Goal: Find specific page/section: Find specific page/section

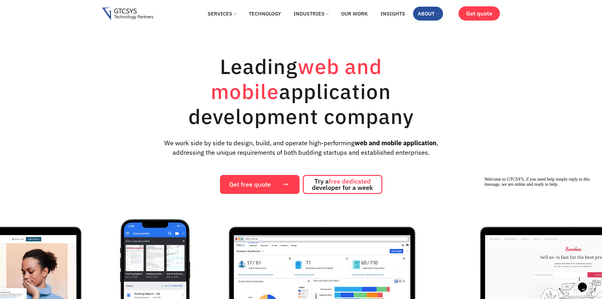
click at [433, 12] on link "About" at bounding box center [428, 14] width 30 height 14
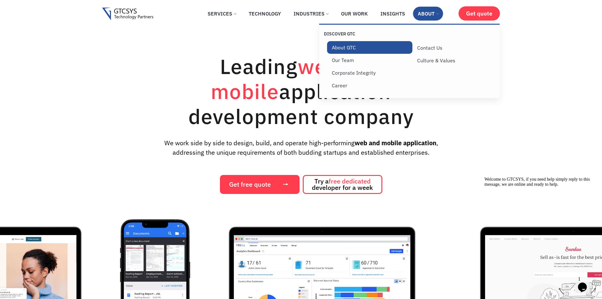
click at [348, 49] on link "About GTC" at bounding box center [370, 47] width 86 height 13
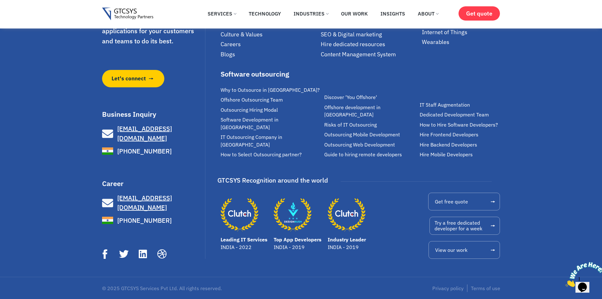
scroll to position [2077, 0]
click at [456, 286] on span "Privacy policy" at bounding box center [448, 288] width 31 height 8
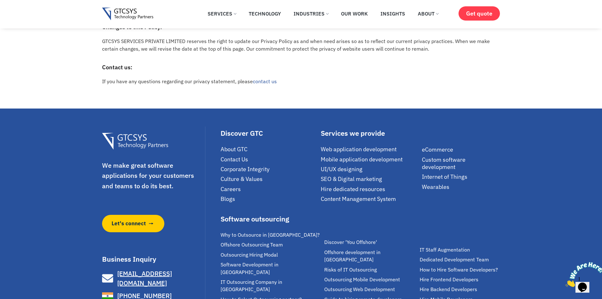
scroll to position [601, 0]
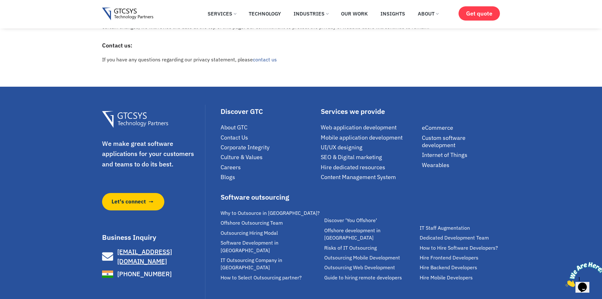
click at [240, 136] on span "Contact Us" at bounding box center [235, 137] width 28 height 7
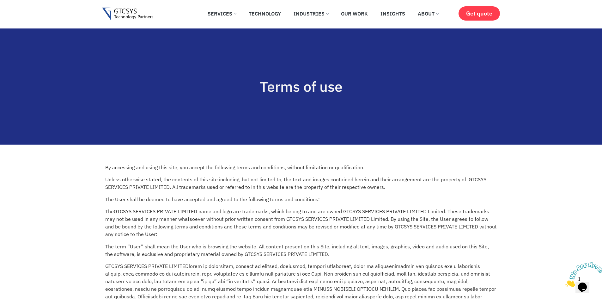
click at [482, 189] on p "Unless otherwise stated, the contents of this site including, but not limited t…" at bounding box center [301, 183] width 392 height 15
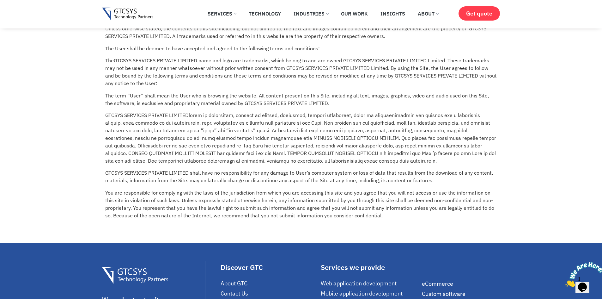
scroll to position [126, 0]
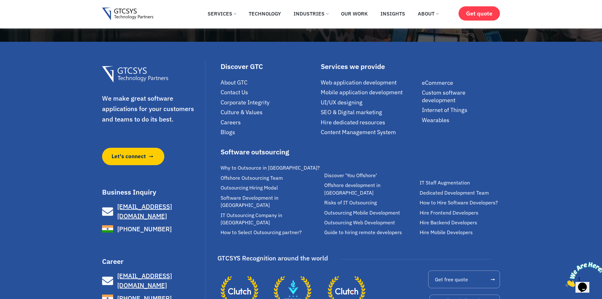
scroll to position [901, 0]
